Goal: Use online tool/utility: Utilize a website feature to perform a specific function

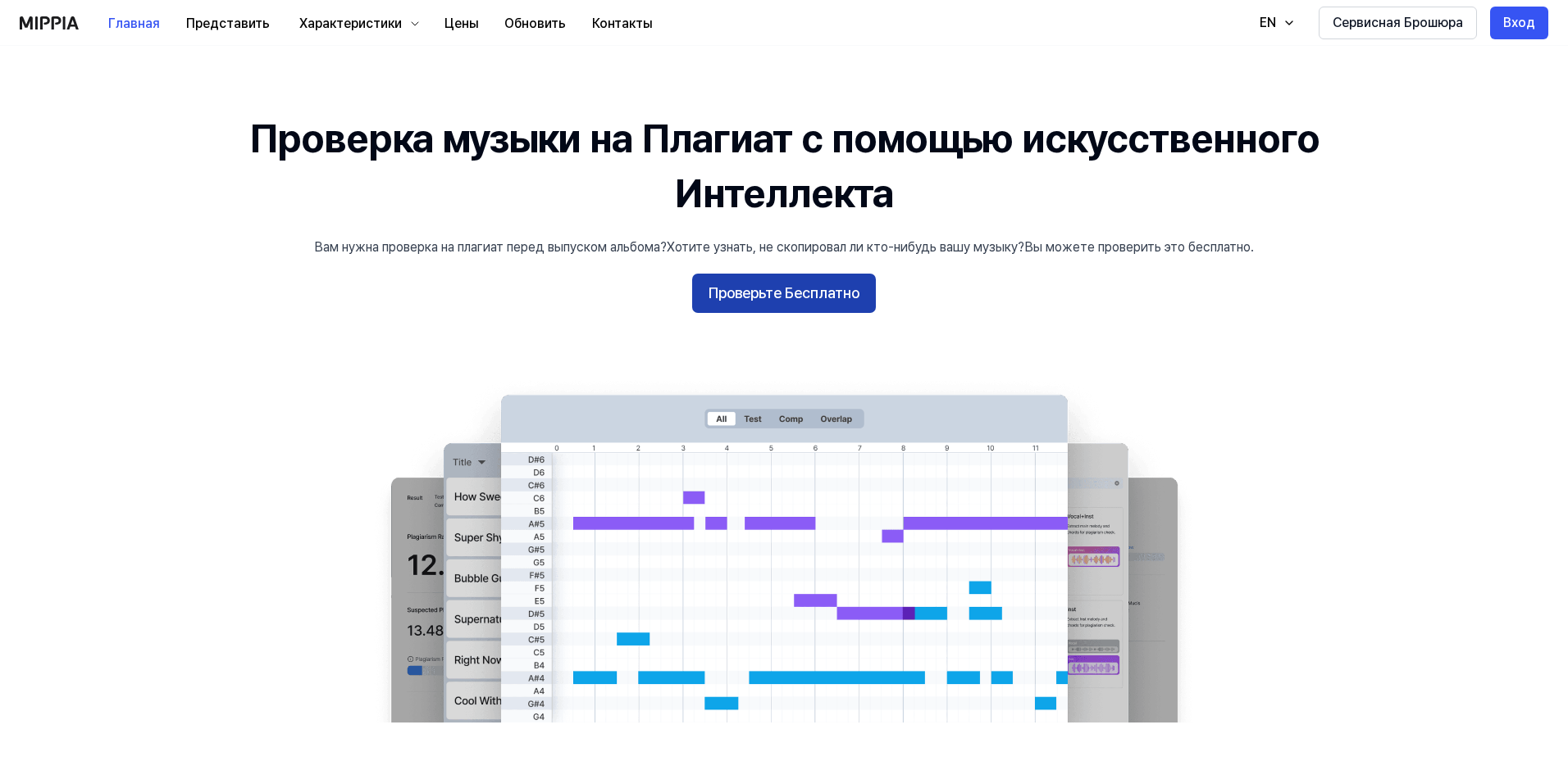
click at [783, 307] on button "Проверьте Бесплатно" at bounding box center [784, 294] width 184 height 39
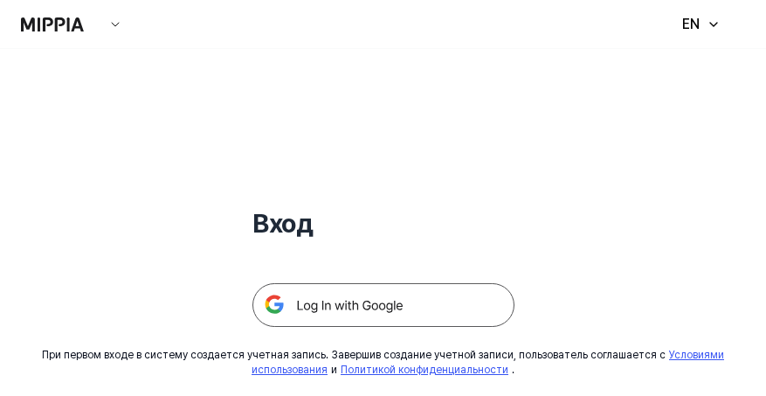
scroll to position [246, 0]
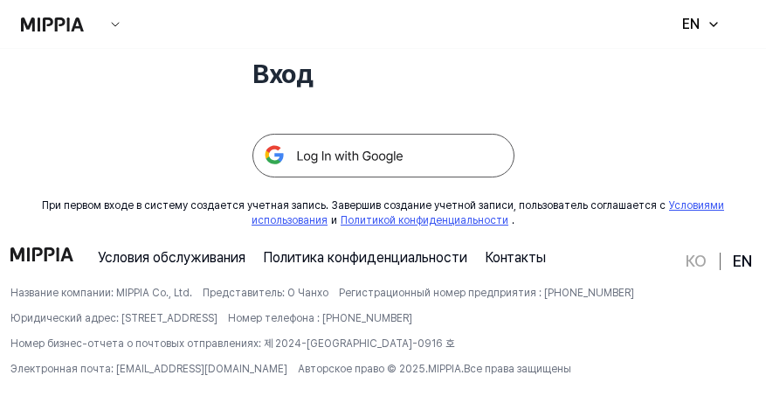
click at [344, 152] on img at bounding box center [384, 156] width 262 height 44
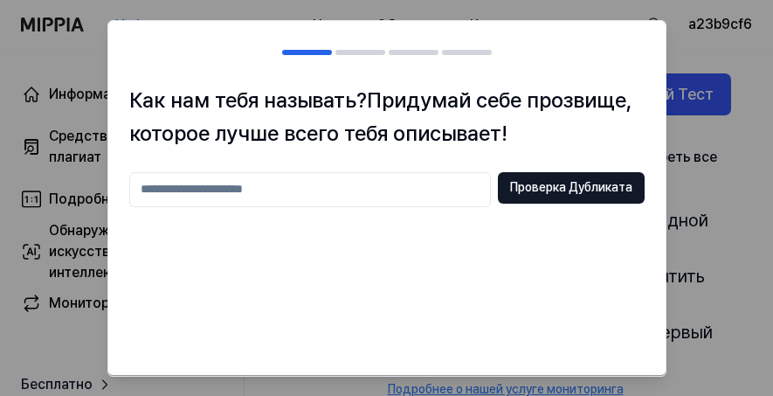
click at [216, 197] on input "text" at bounding box center [310, 188] width 362 height 35
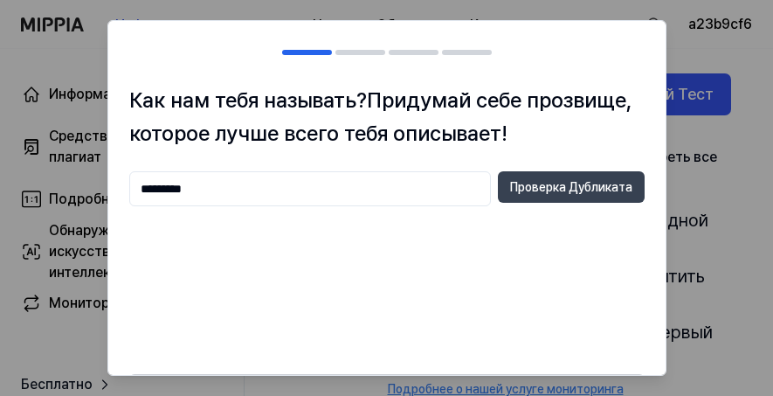
type input "*********"
click at [549, 197] on button "Проверка Дубликата" at bounding box center [571, 186] width 147 height 31
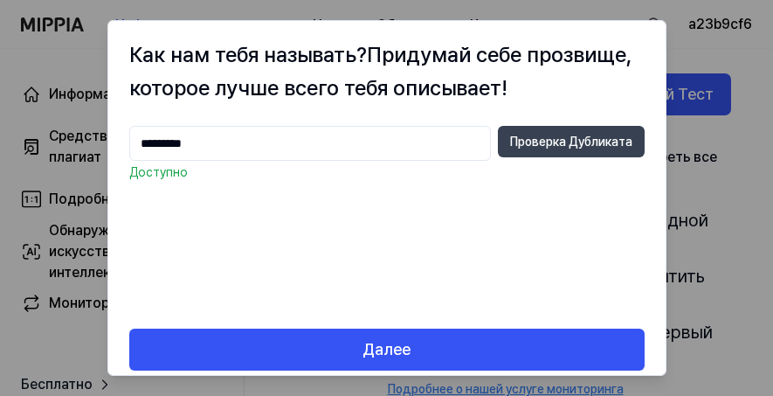
scroll to position [62, 0]
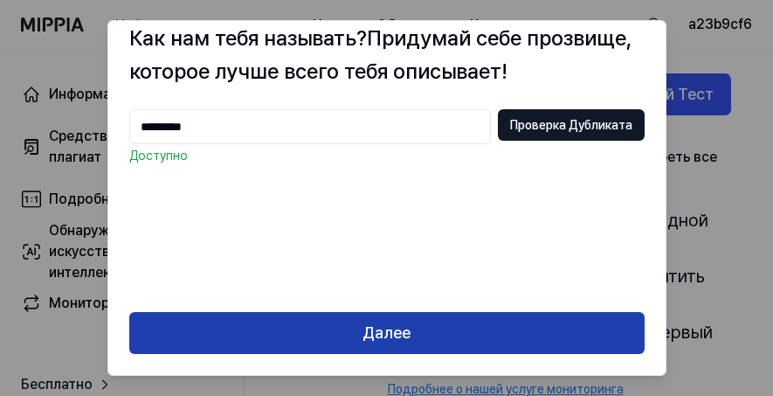
click at [451, 338] on button "Далее" at bounding box center [387, 333] width 516 height 42
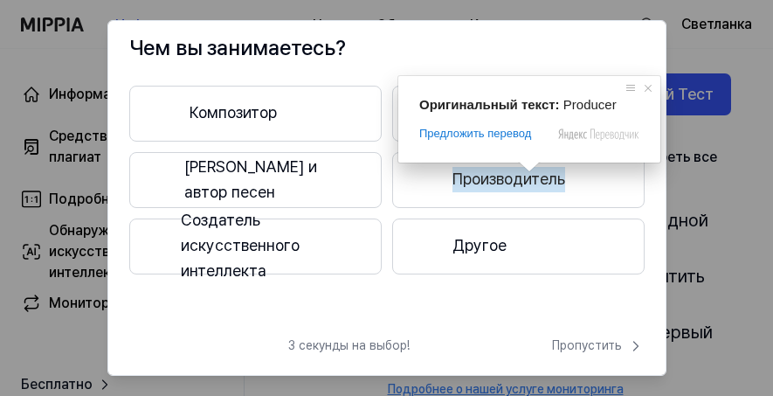
click at [469, 189] on ya-tr-span "Производитель" at bounding box center [509, 179] width 113 height 25
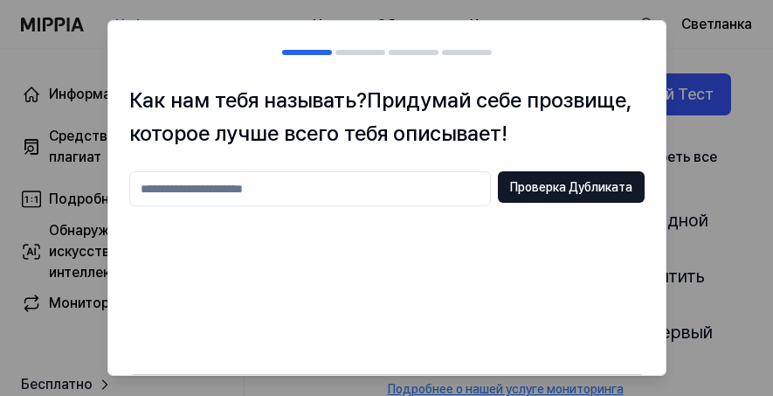
click at [205, 193] on input "text" at bounding box center [310, 188] width 362 height 35
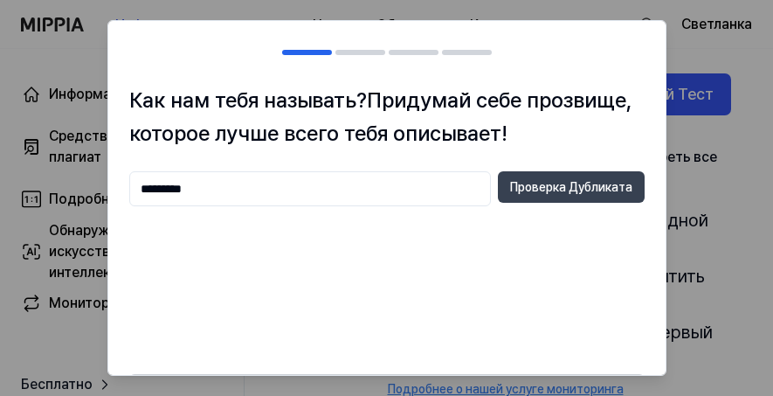
click at [539, 190] on ya-tr-span "Проверка Дубликата" at bounding box center [571, 187] width 122 height 17
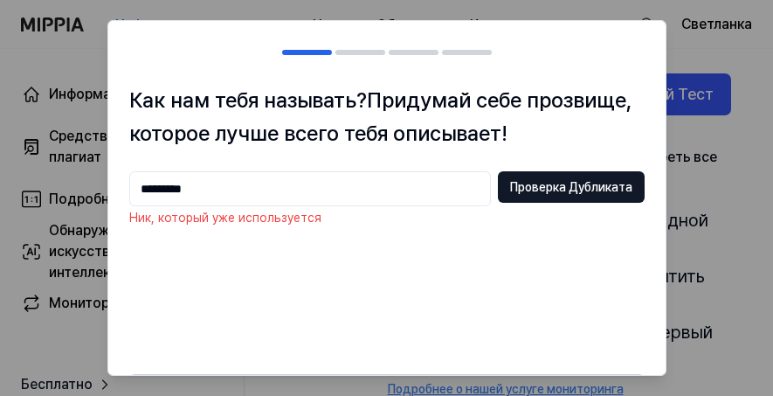
click at [251, 191] on input "*********" at bounding box center [310, 188] width 362 height 35
type input "*"
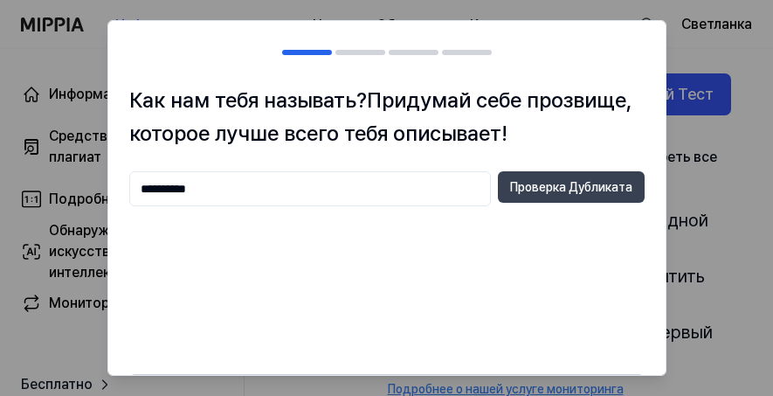
type input "**********"
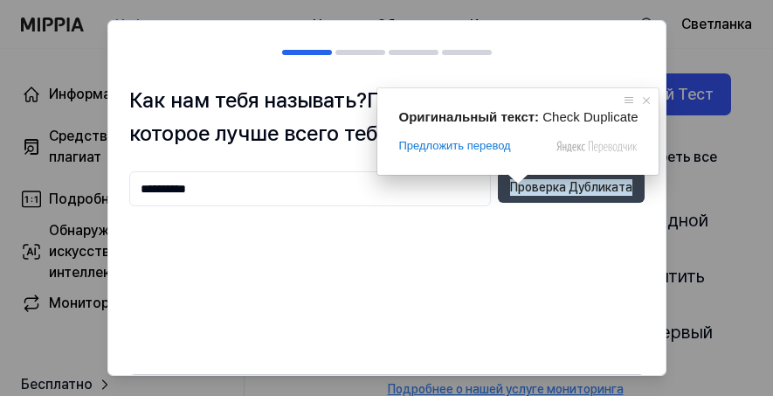
click at [528, 184] on ya-tr-span "Проверка Дубликата" at bounding box center [571, 187] width 122 height 17
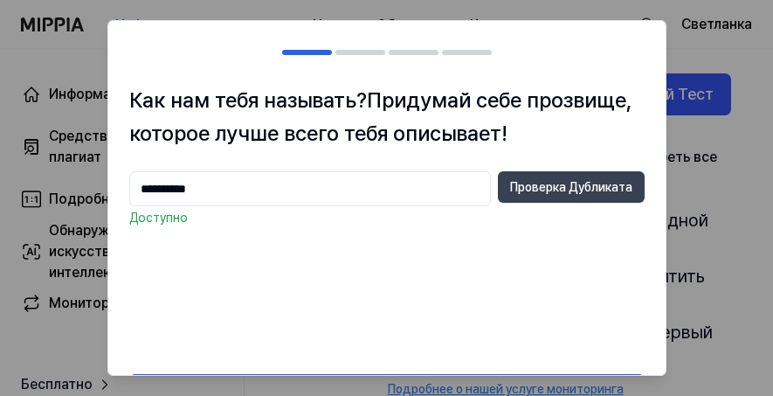
click at [541, 190] on ya-tr-span "Проверка Дубликата" at bounding box center [571, 187] width 122 height 17
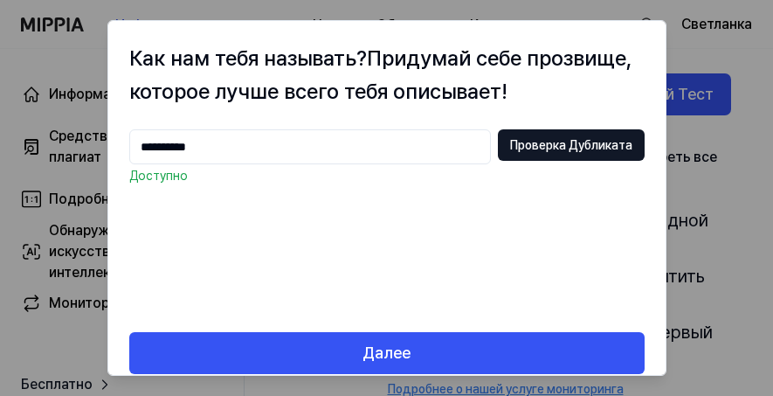
scroll to position [62, 0]
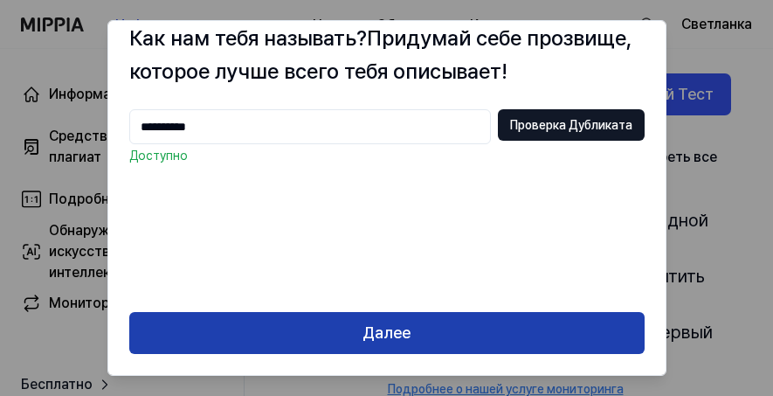
click at [384, 326] on ya-tr-span "Далее" at bounding box center [387, 333] width 48 height 25
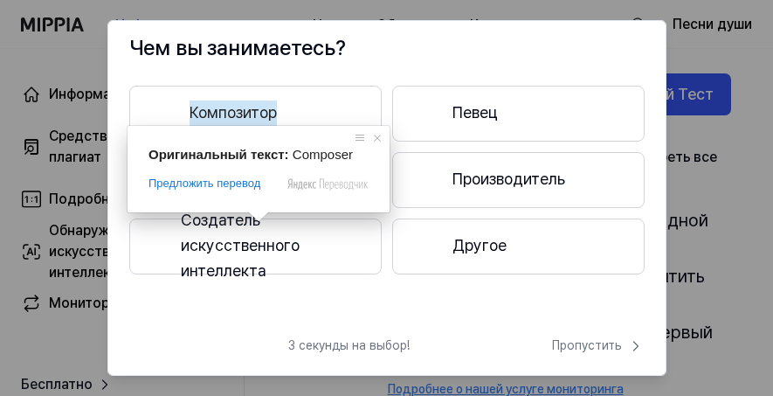
click at [260, 118] on ya-tr-span "Композитор" at bounding box center [233, 112] width 87 height 25
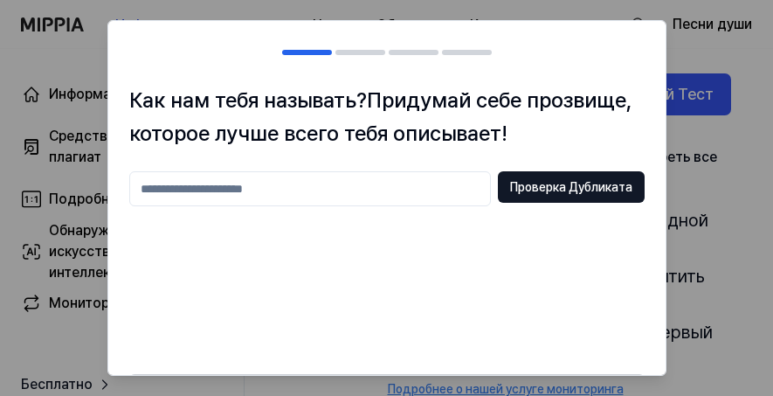
click at [697, 203] on div at bounding box center [386, 198] width 773 height 396
